Goal: Information Seeking & Learning: Learn about a topic

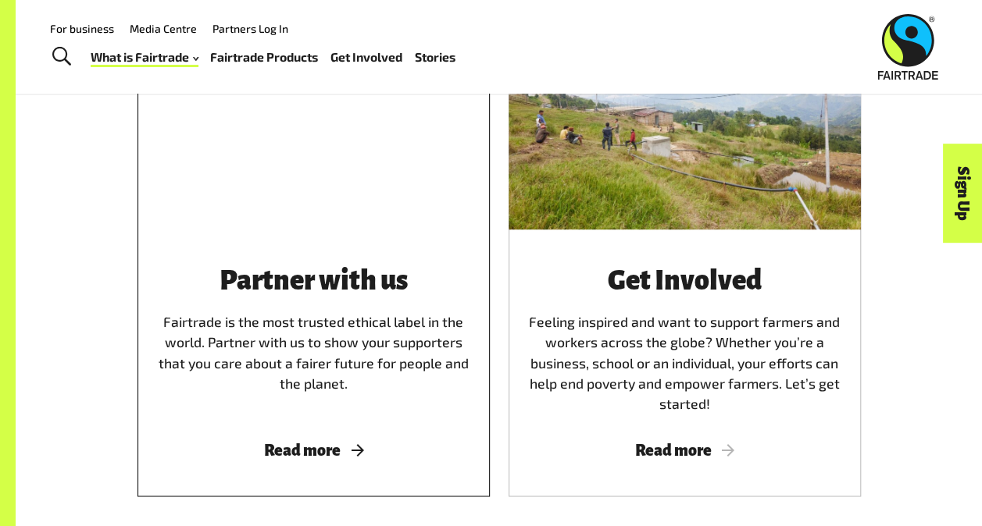
scroll to position [3830, 0]
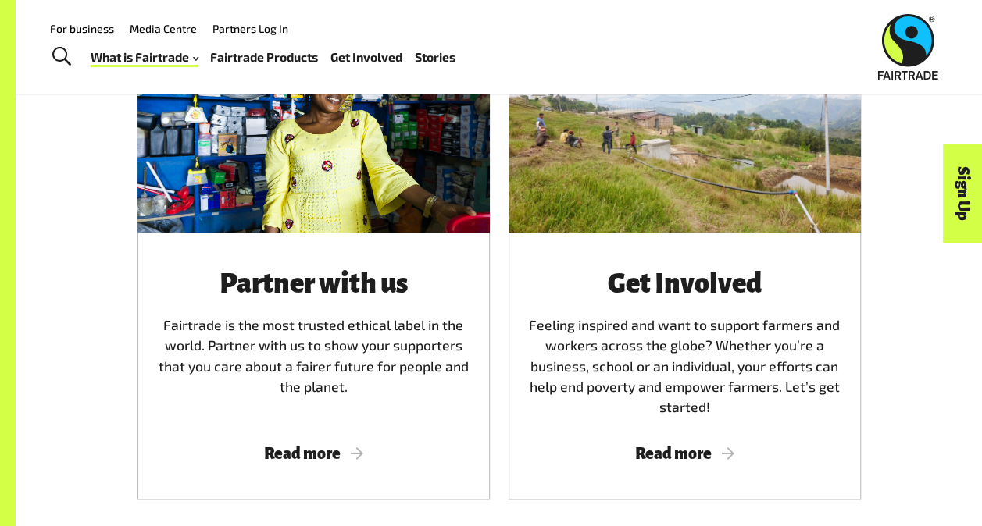
click at [272, 53] on link "Fairtrade Products" at bounding box center [264, 57] width 108 height 22
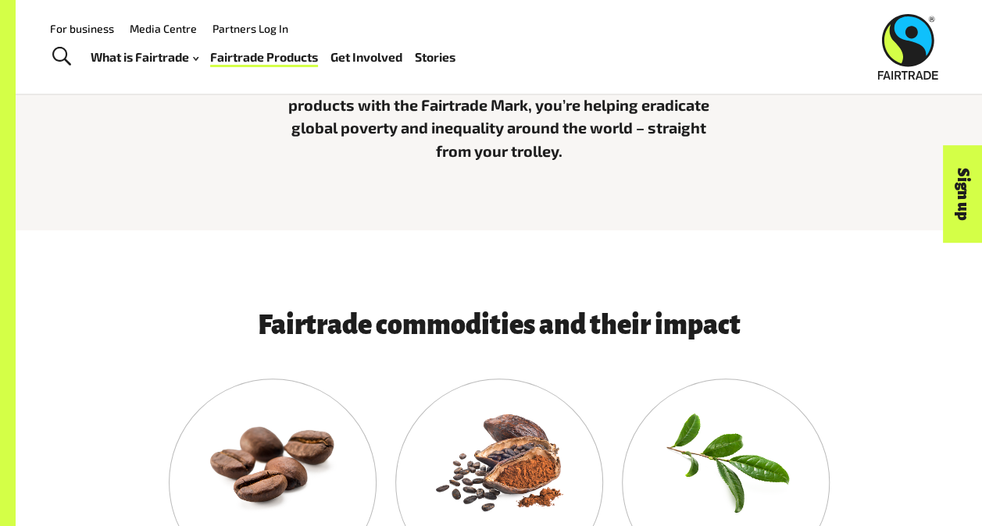
scroll to position [485, 0]
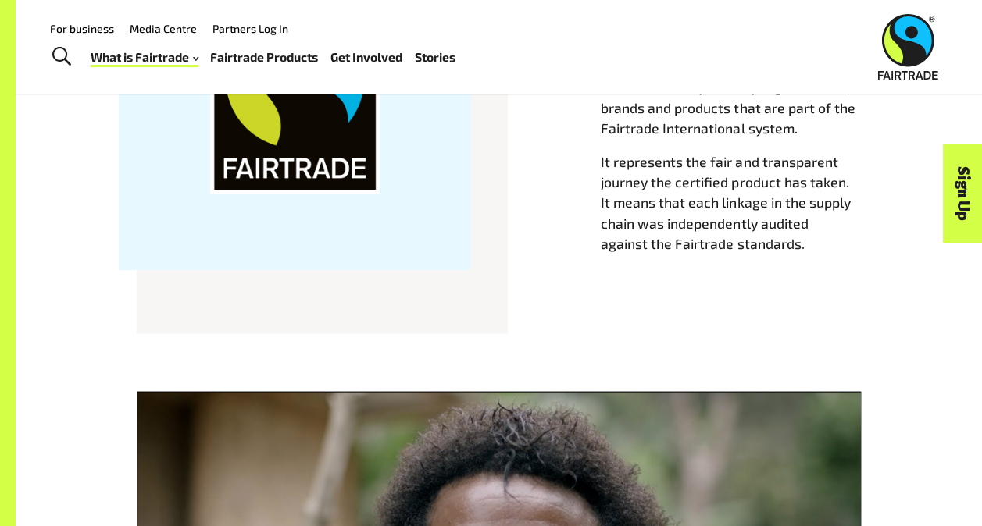
scroll to position [1323, 0]
